Goal: Task Accomplishment & Management: Use online tool/utility

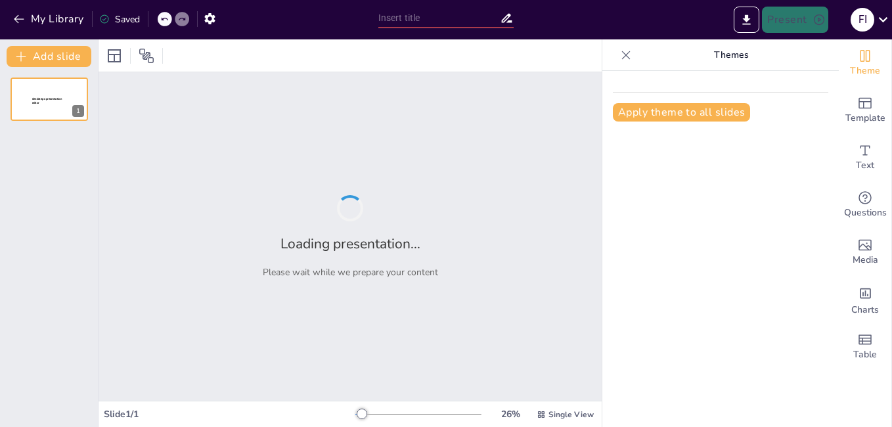
type input "LoggerNet Software: Features and Benefits for Environmental Monitoring"
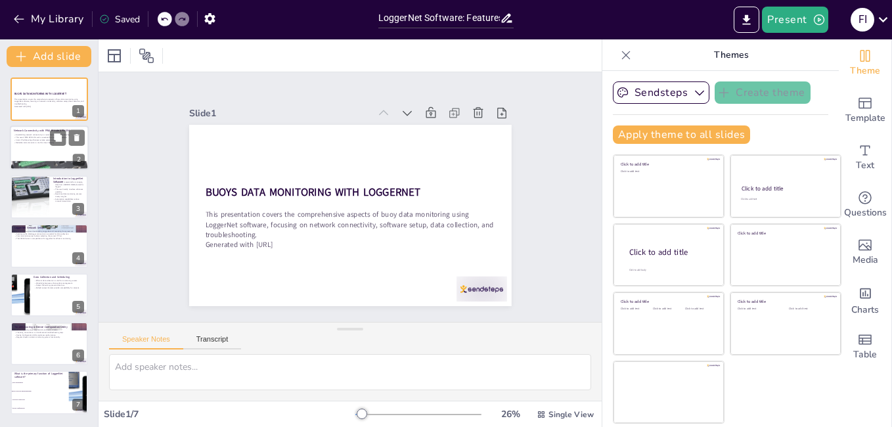
checkbox input "true"
click at [58, 153] on div at bounding box center [49, 148] width 79 height 45
type textarea "Establishing network connectivity is the foundation for effective buoy data mon…"
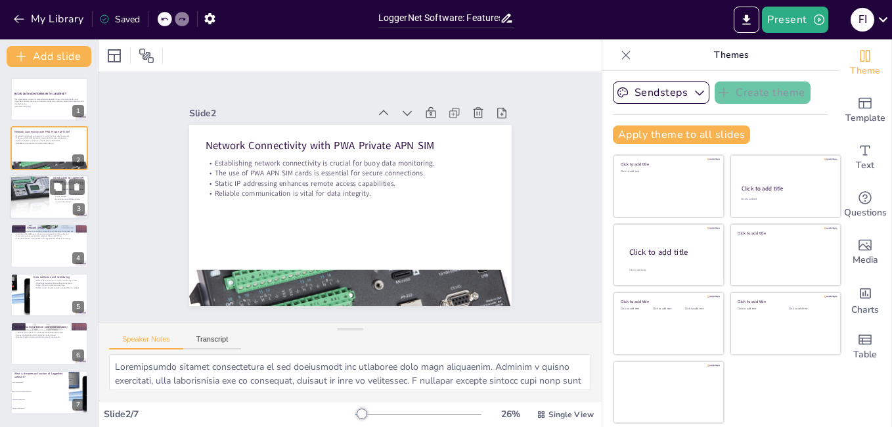
checkbox input "true"
click at [60, 202] on p "Automation capabilities reduce manual intervention." at bounding box center [69, 200] width 32 height 5
type textarea "LoggerNet serves as the backbone for managing data from [PERSON_NAME] Scientifi…"
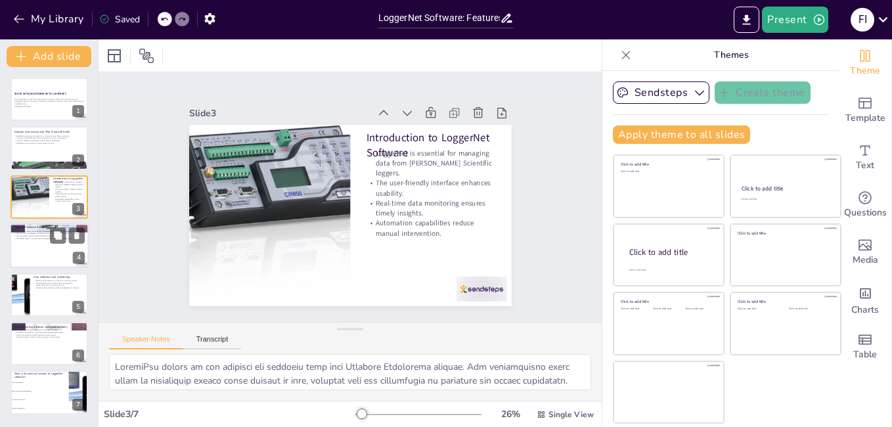
checkbox input "true"
click at [50, 250] on div at bounding box center [49, 245] width 79 height 45
type textarea "The installation process is the first step in utilizing LoggerNet effectively. …"
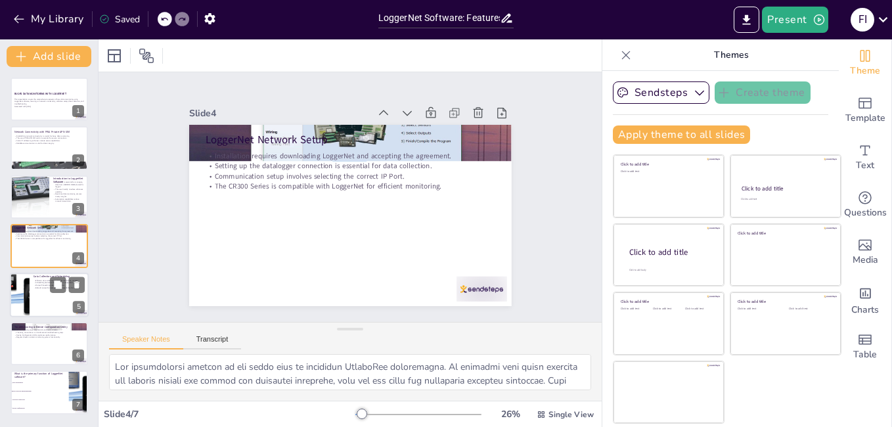
checkbox input "true"
click at [51, 300] on div at bounding box center [49, 295] width 79 height 45
type textarea "Efficient data collection is a cornerstone of successful monitoring operations.…"
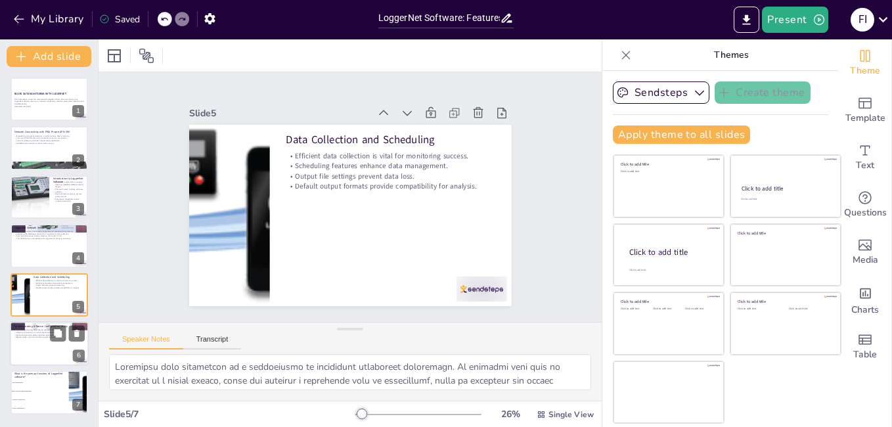
checkbox input "true"
click at [44, 349] on div at bounding box center [49, 343] width 79 height 45
type textarea "Troubleshooting tools are vital for maintaining the integrity of buoy monitorin…"
checkbox input "true"
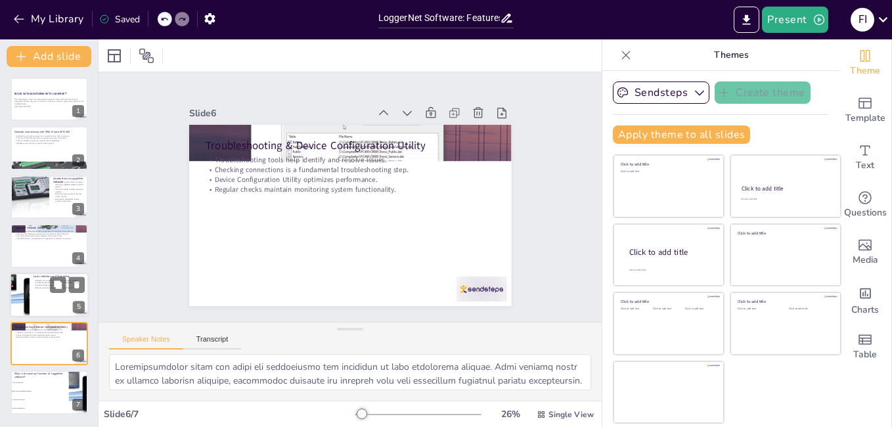
checkbox input "true"
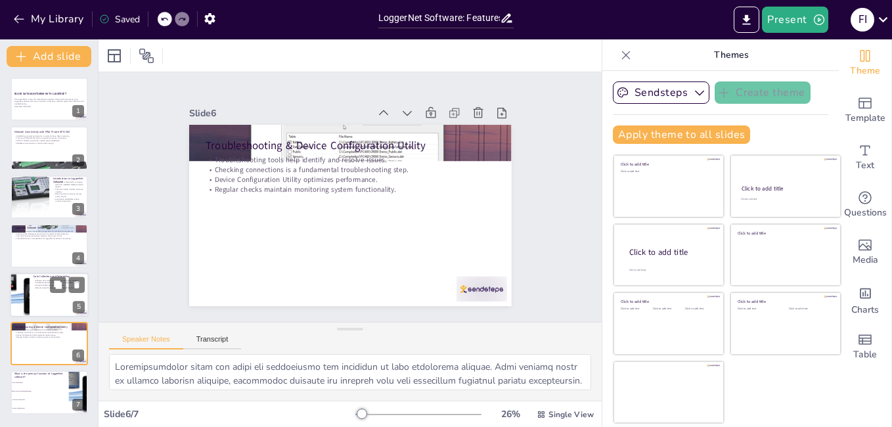
checkbox input "true"
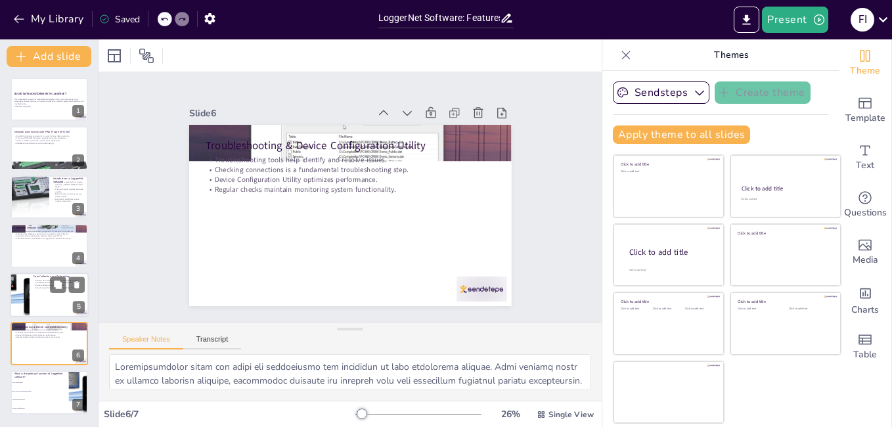
checkbox input "true"
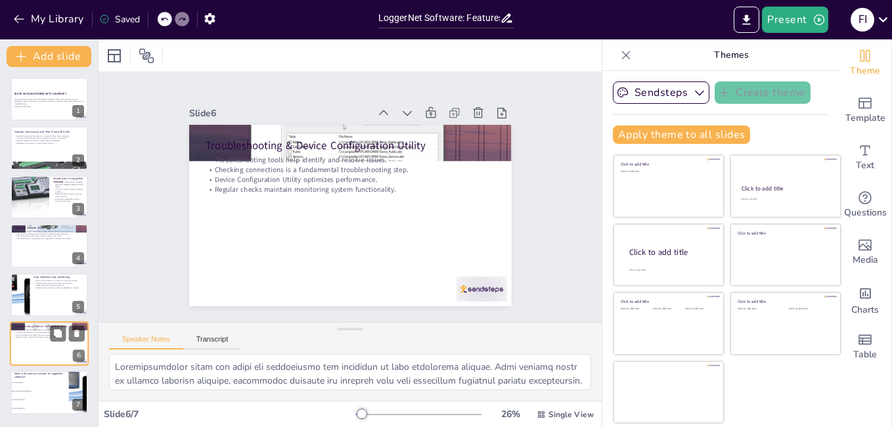
checkbox input "true"
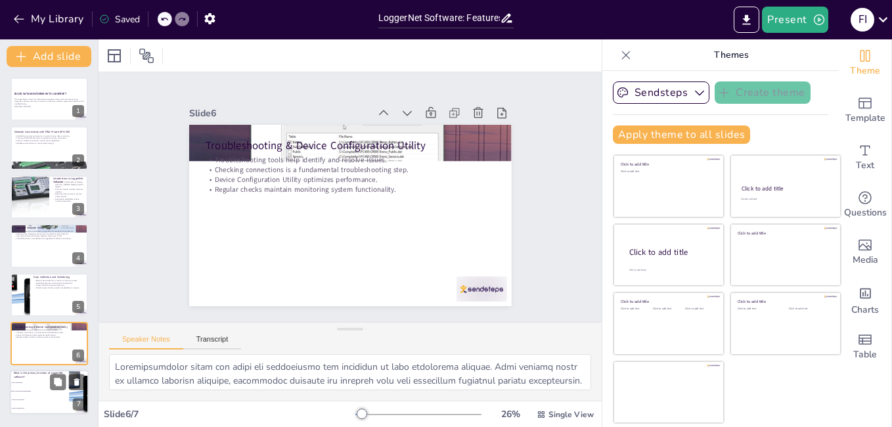
checkbox input "true"
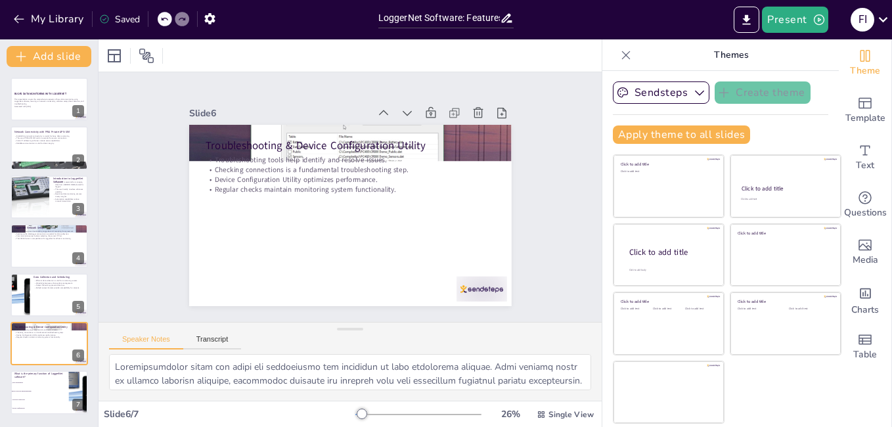
checkbox input "true"
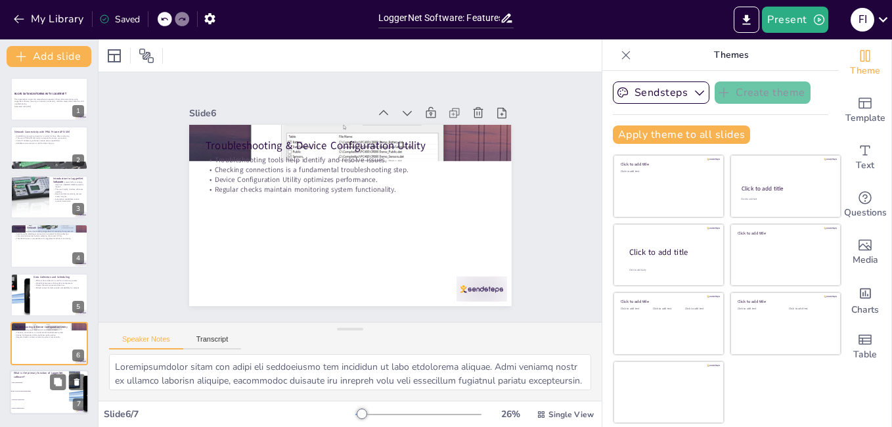
checkbox input "true"
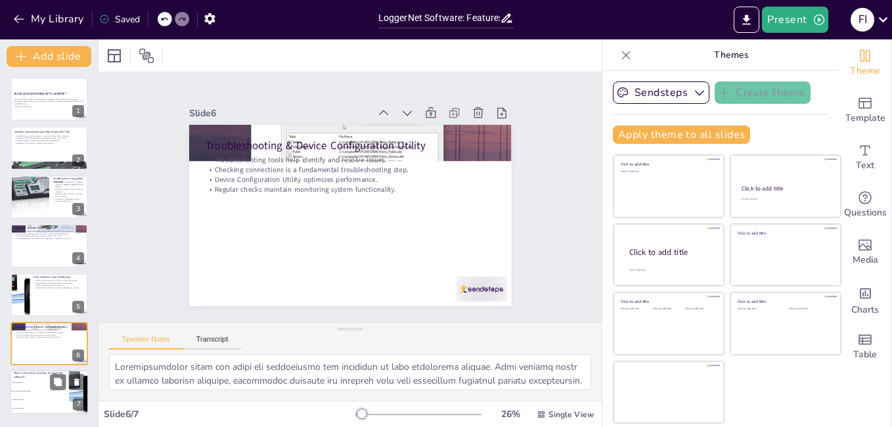
checkbox input "true"
click at [39, 394] on li "Data collection and management" at bounding box center [39, 392] width 59 height 9
type textarea "The correct answer is "Data collection and management," as discussed in the sli…"
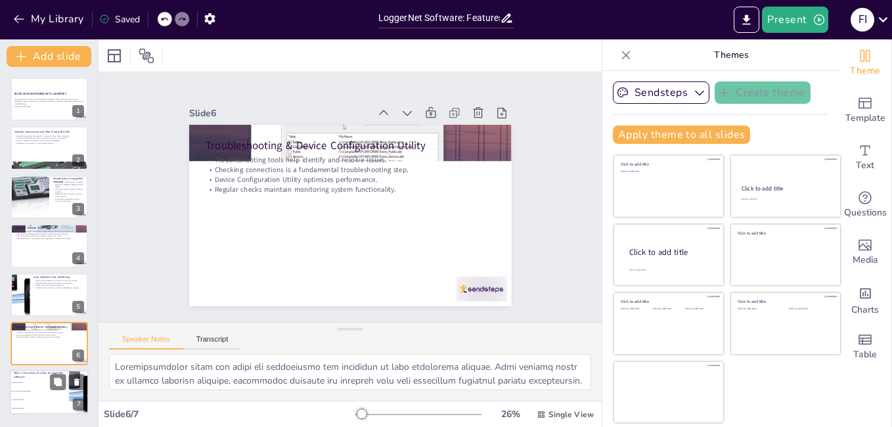
checkbox input "true"
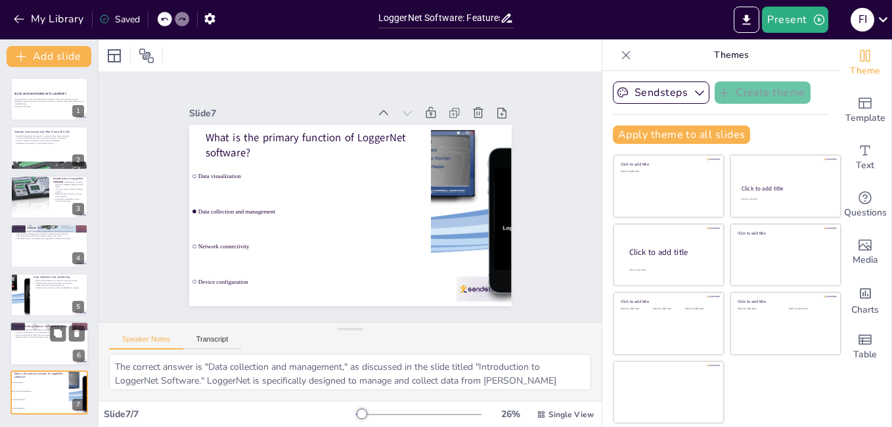
checkbox input "true"
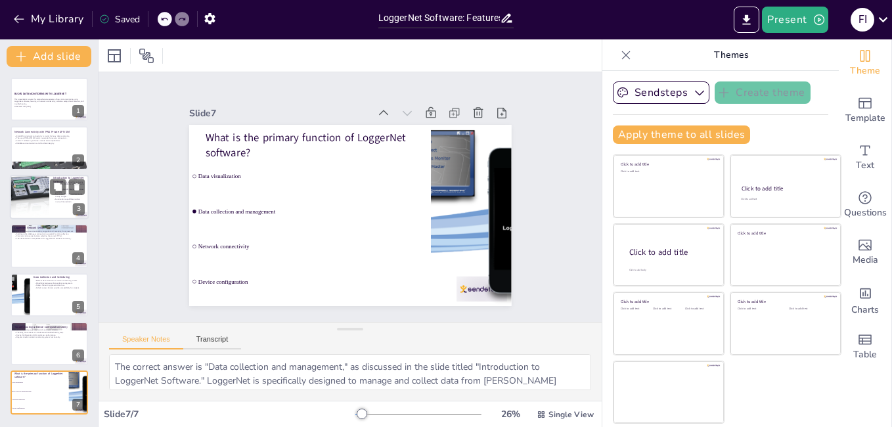
checkbox input "true"
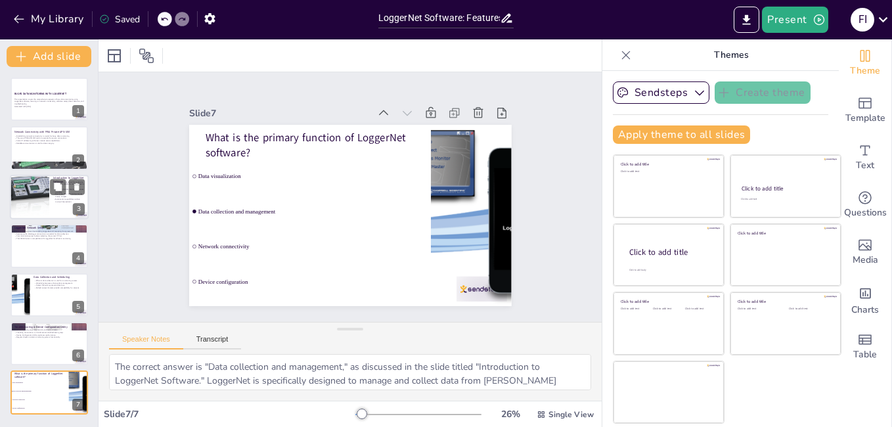
checkbox input "true"
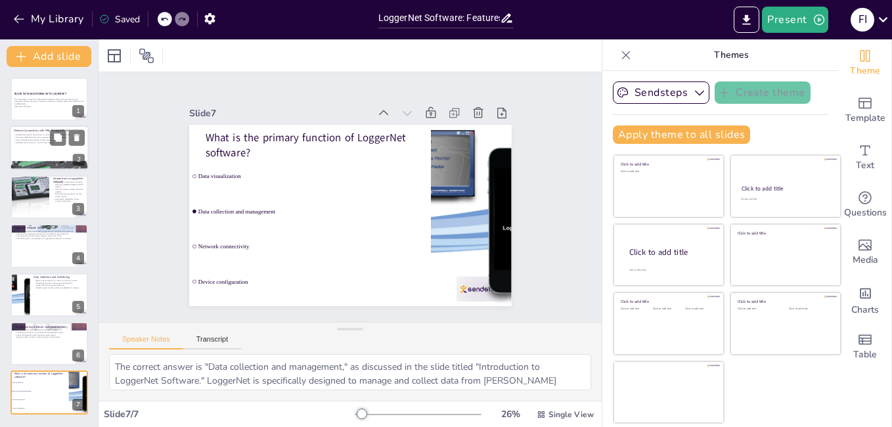
checkbox input "true"
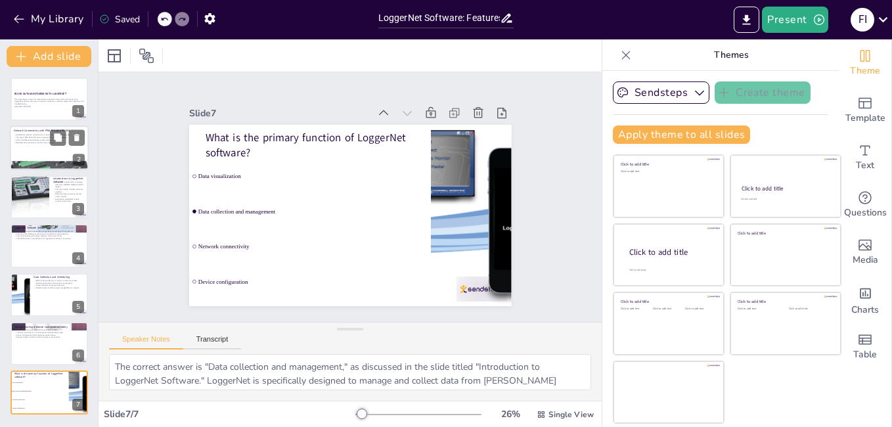
checkbox input "true"
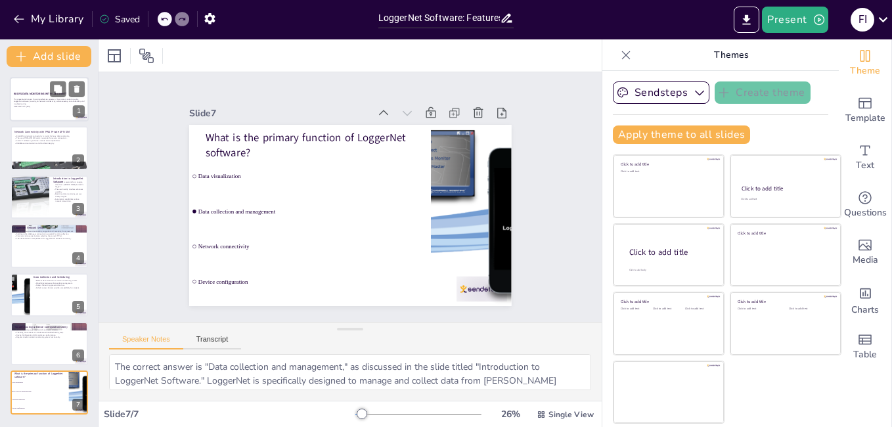
checkbox input "true"
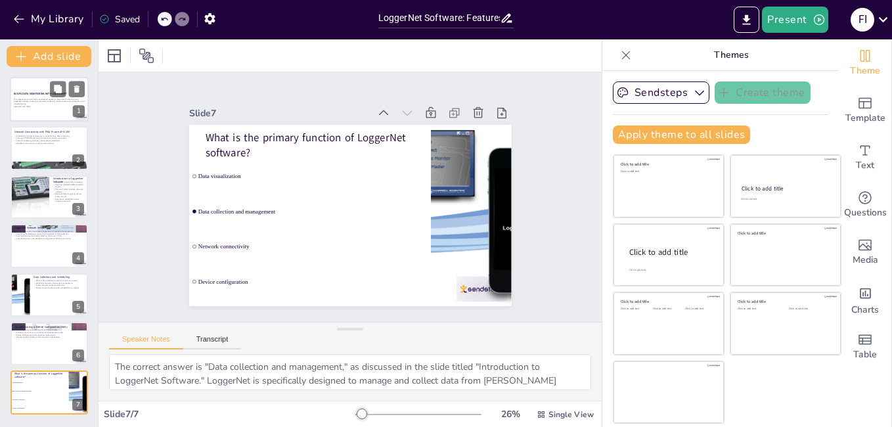
click at [47, 108] on div "This presentation covers the comprehensive aspects of buoy data monitoring usin…" at bounding box center [49, 102] width 71 height 11
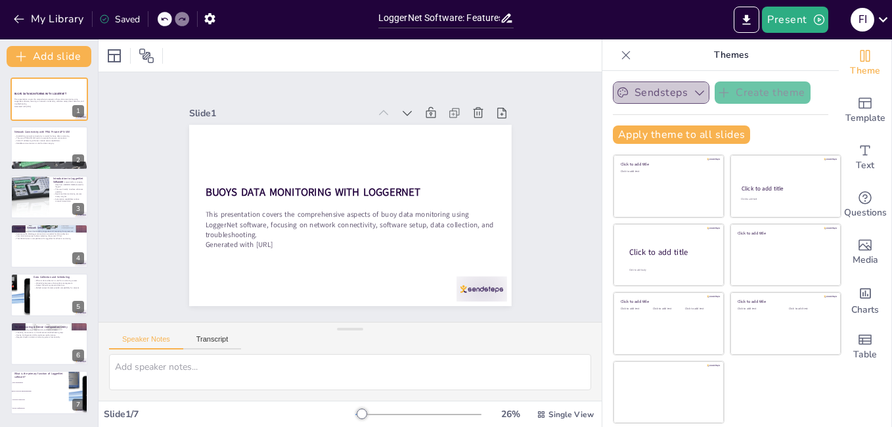
click at [693, 87] on icon "button" at bounding box center [699, 92] width 13 height 13
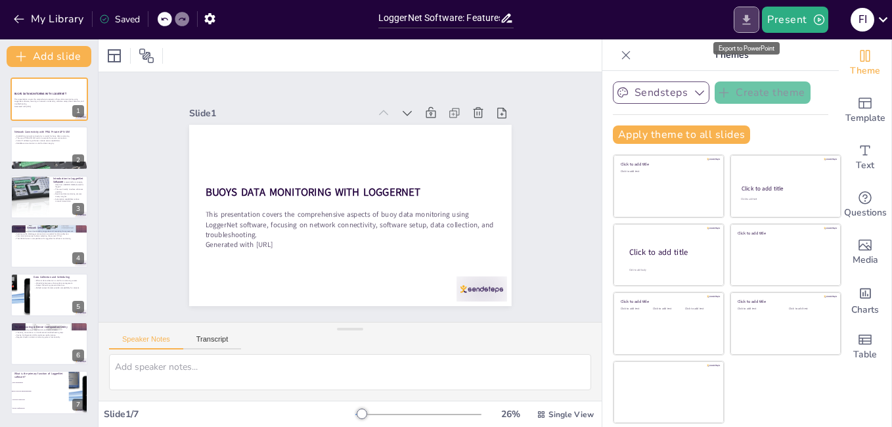
click at [749, 15] on icon "Export to PowerPoint" at bounding box center [747, 19] width 8 height 10
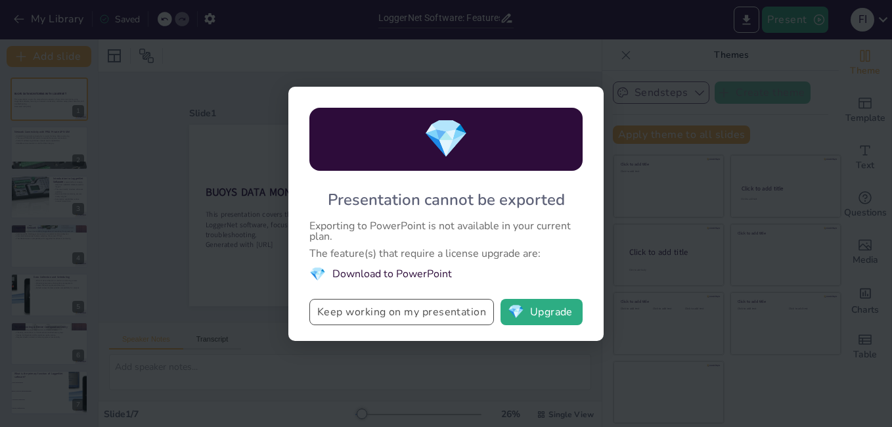
click at [467, 315] on button "Keep working on my presentation" at bounding box center [401, 312] width 185 height 26
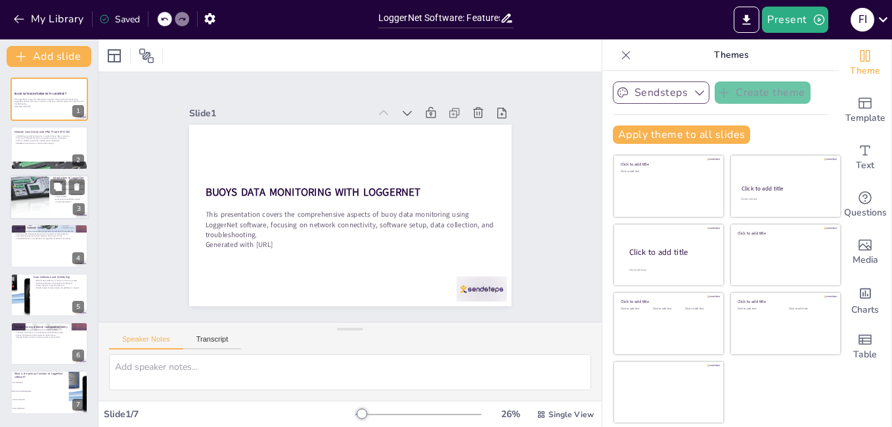
checkbox input "true"
click at [32, 184] on div at bounding box center [29, 197] width 51 height 45
type textarea "LoggerNet serves as the backbone for managing data from [PERSON_NAME] Scientifi…"
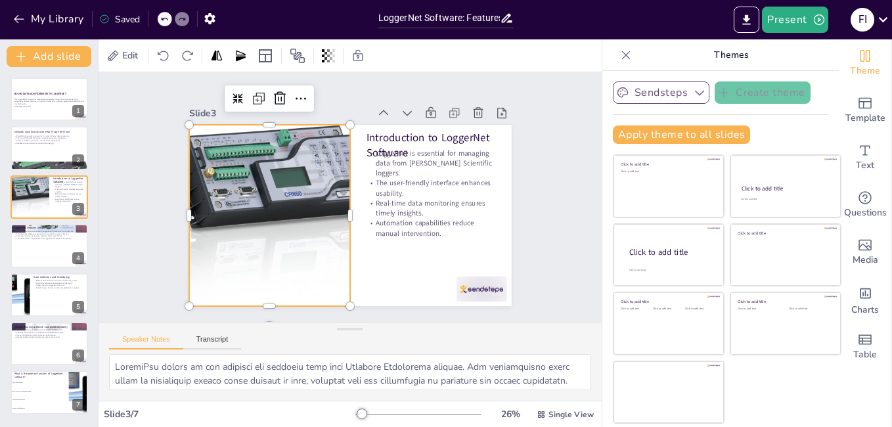
click at [223, 185] on div at bounding box center [267, 207] width 227 height 202
click at [223, 185] on div at bounding box center [267, 198] width 242 height 221
checkbox input "true"
